Goal: Find specific page/section: Find specific page/section

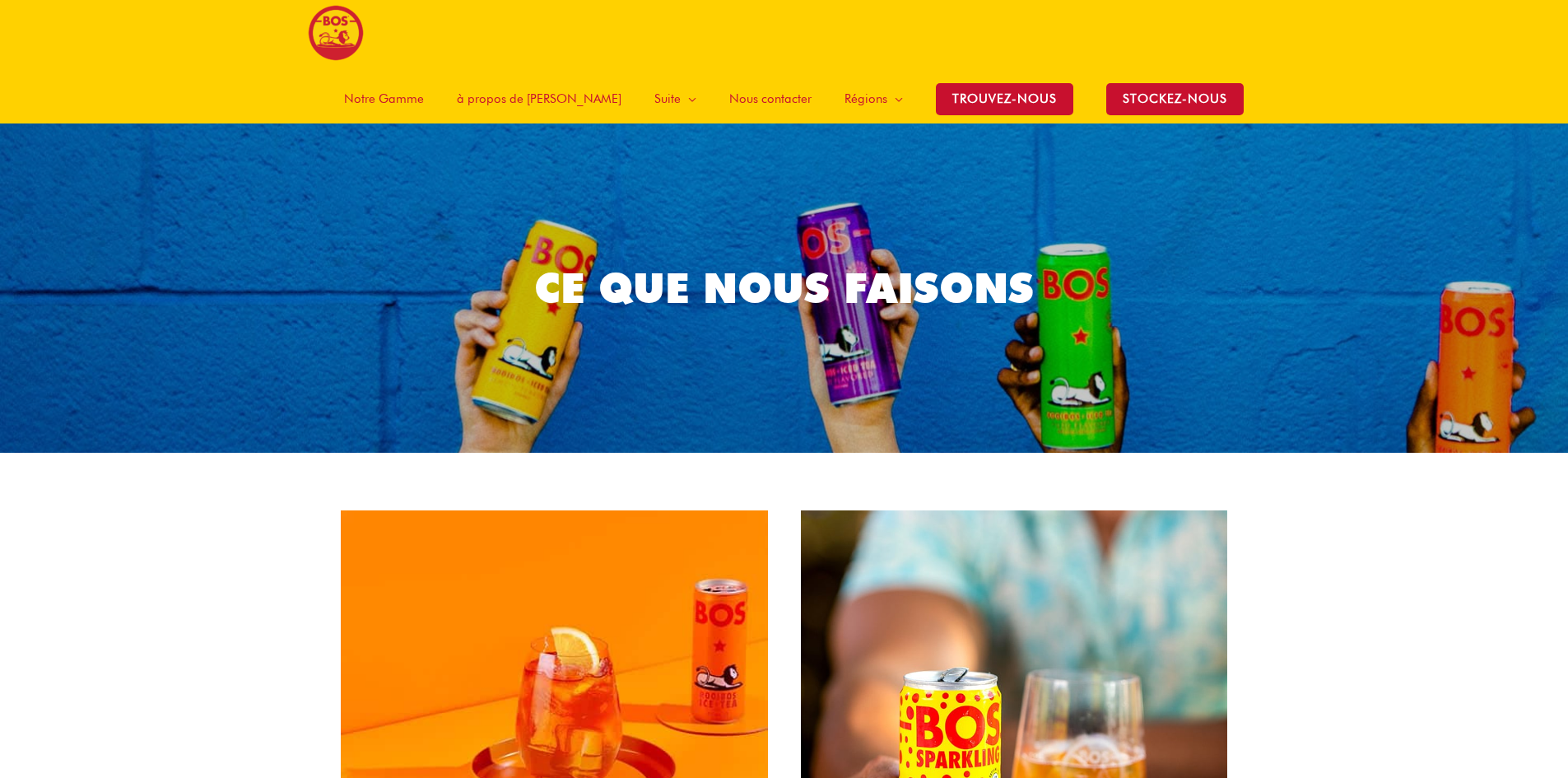
scroll to position [1, 0]
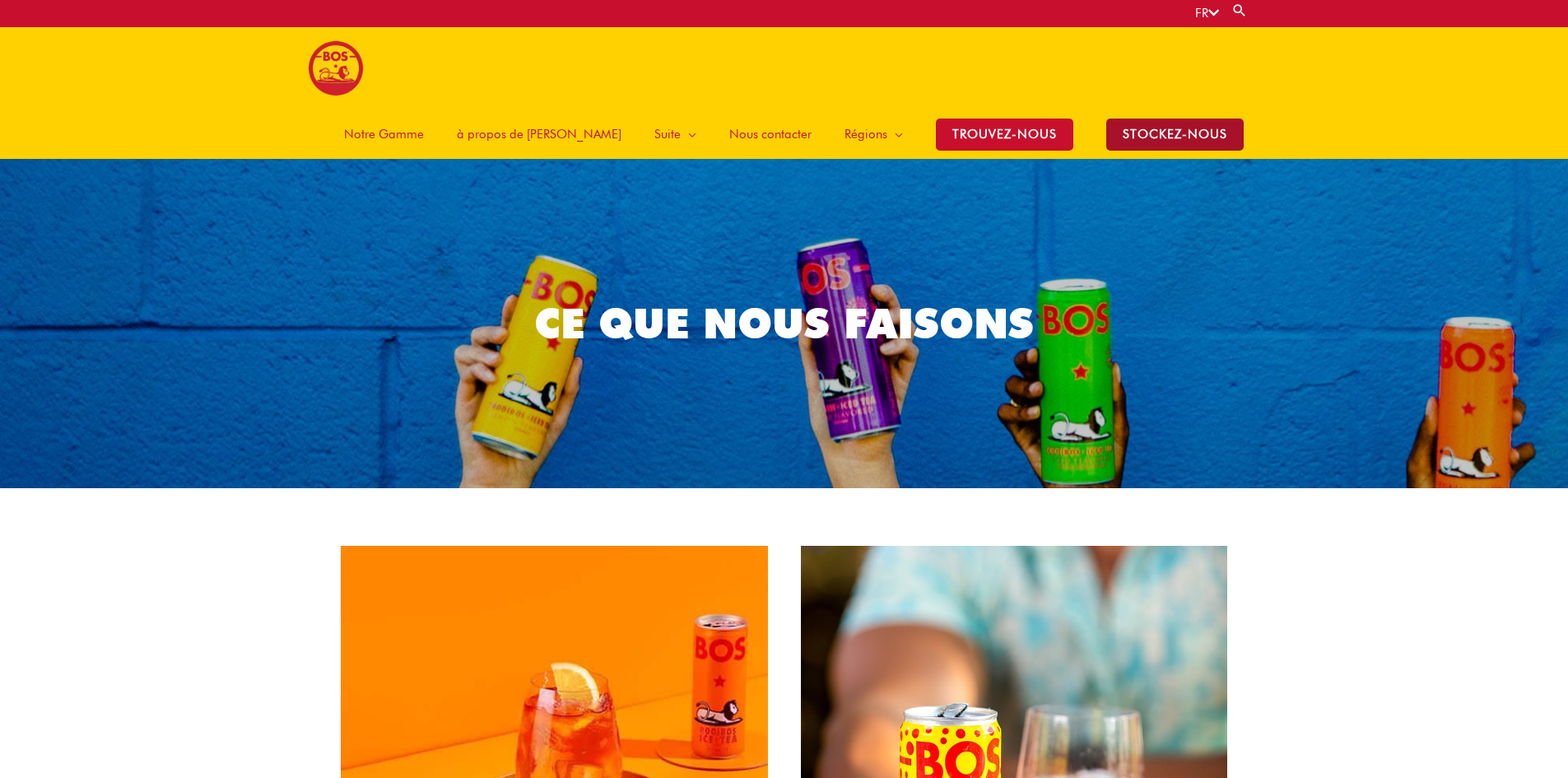
click at [1211, 119] on span "stockez-nous" at bounding box center [1174, 135] width 137 height 32
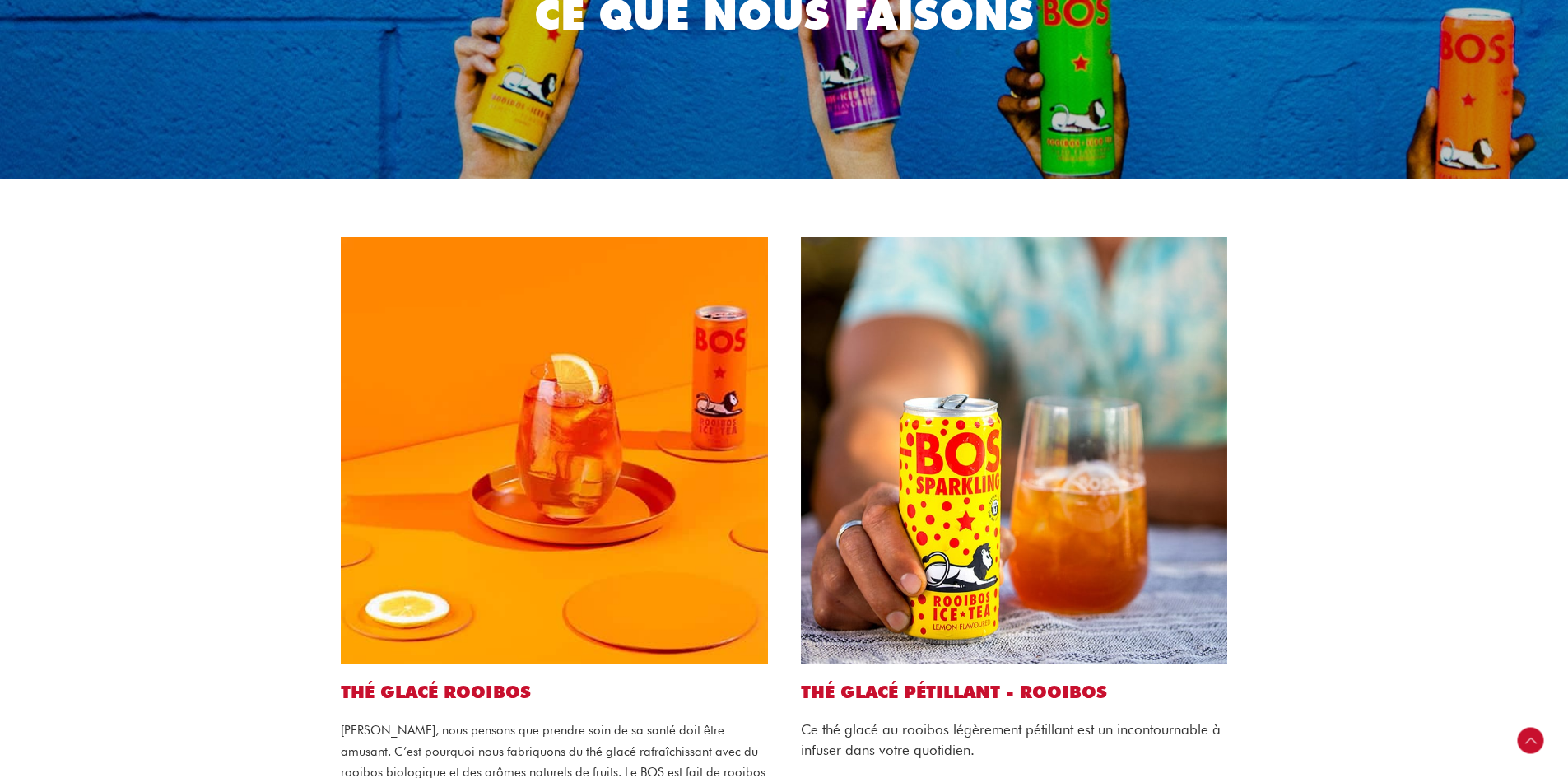
scroll to position [330, 0]
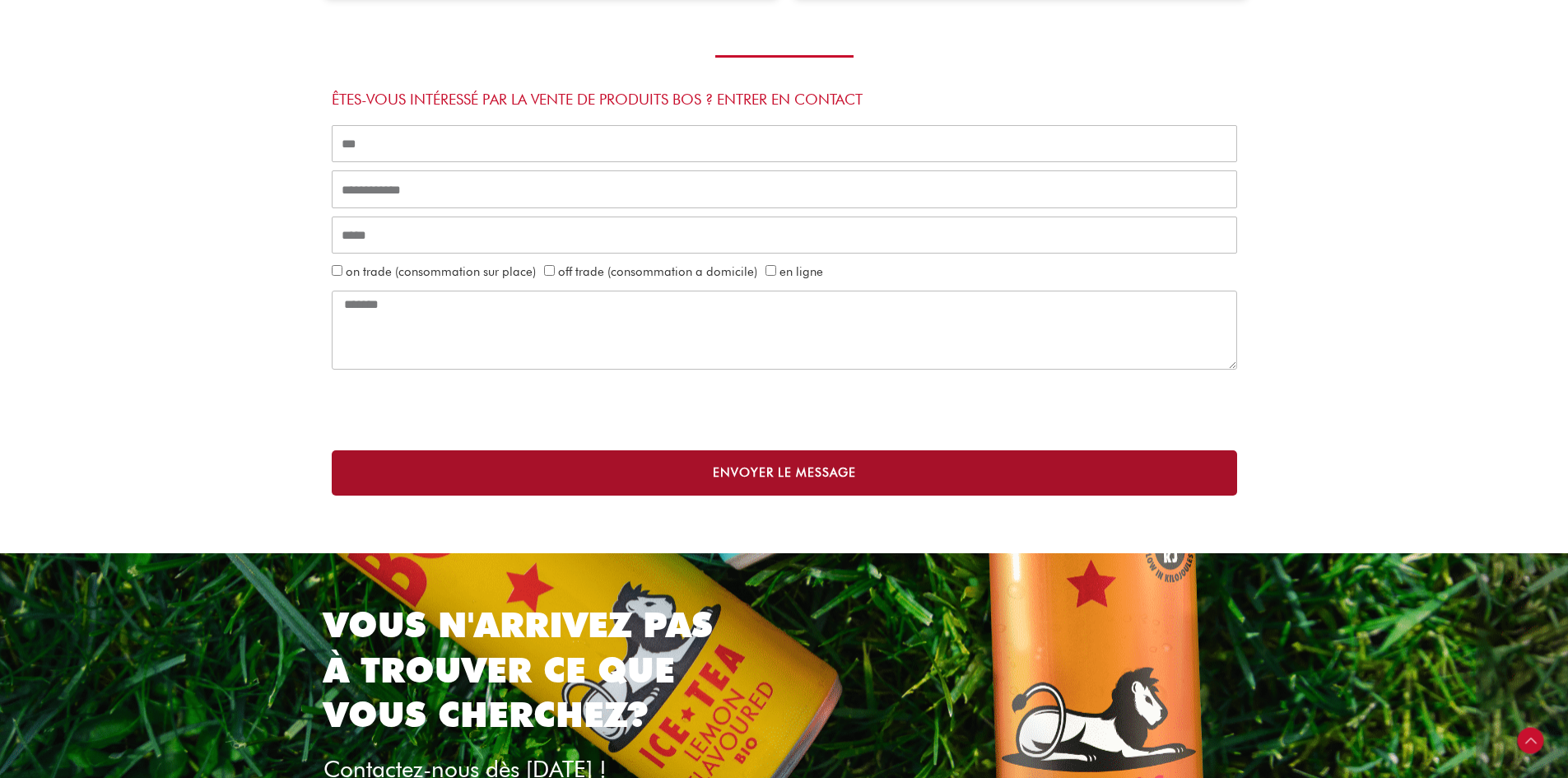
scroll to position [1481, 0]
